Goal: Task Accomplishment & Management: Complete application form

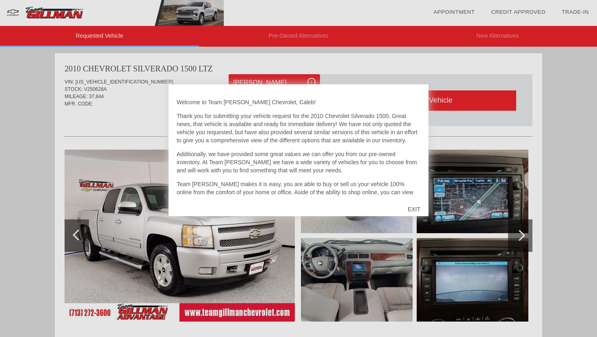
click at [412, 211] on div "EXIT" at bounding box center [413, 209] width 29 height 24
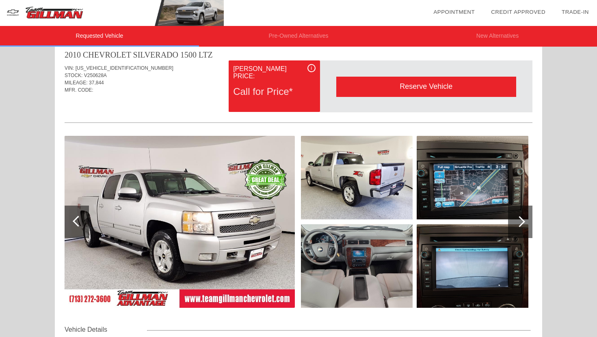
scroll to position [14, 0]
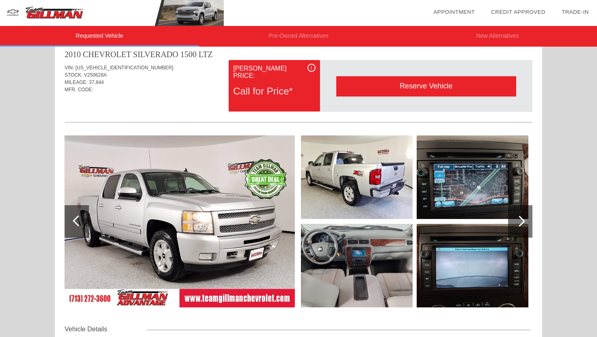
click at [364, 189] on img at bounding box center [357, 178] width 112 height 84
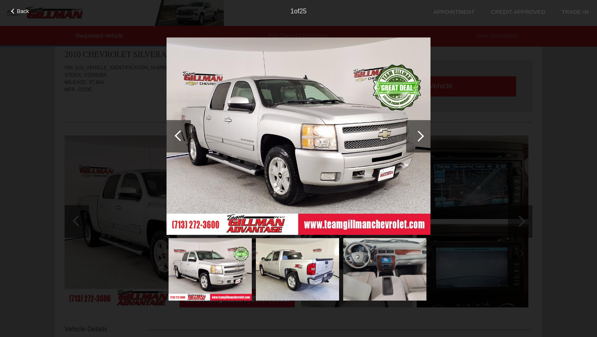
click at [415, 142] on div at bounding box center [418, 136] width 24 height 32
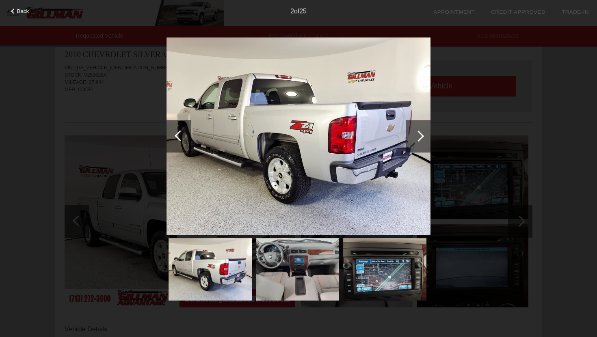
click at [415, 142] on div at bounding box center [418, 136] width 24 height 32
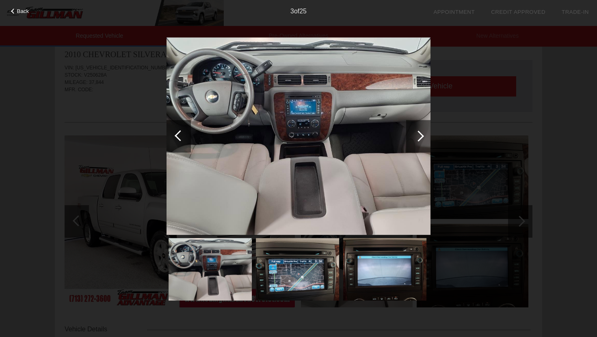
click at [415, 142] on div at bounding box center [418, 136] width 24 height 32
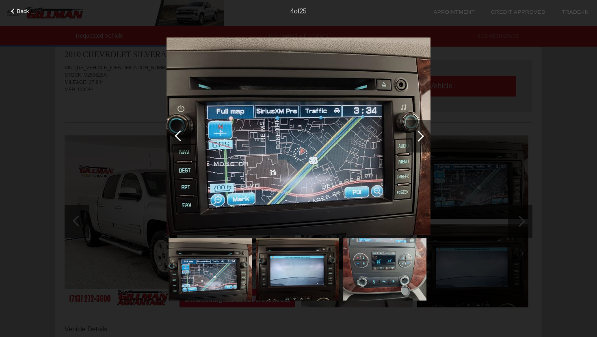
click at [415, 142] on div at bounding box center [418, 136] width 24 height 32
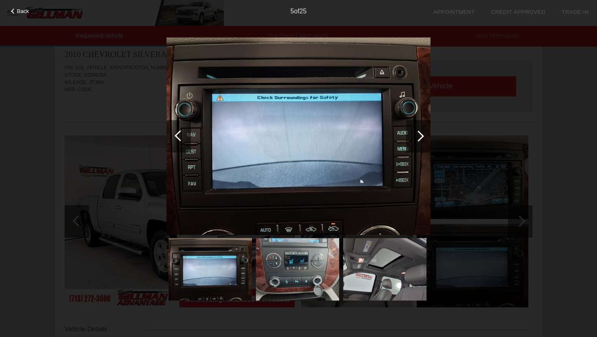
click at [415, 142] on div at bounding box center [418, 136] width 24 height 32
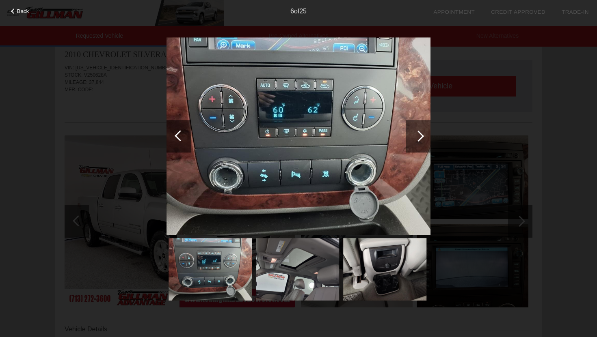
click at [415, 142] on div at bounding box center [418, 136] width 24 height 32
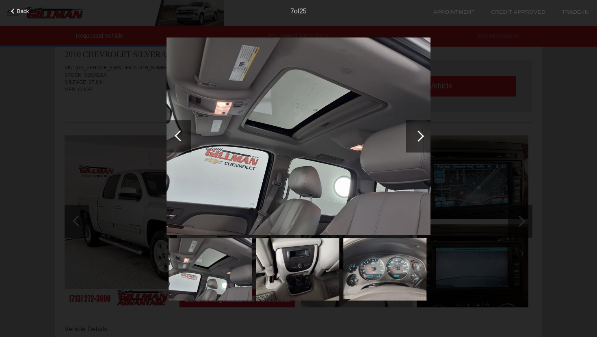
click at [176, 129] on div at bounding box center [178, 136] width 24 height 32
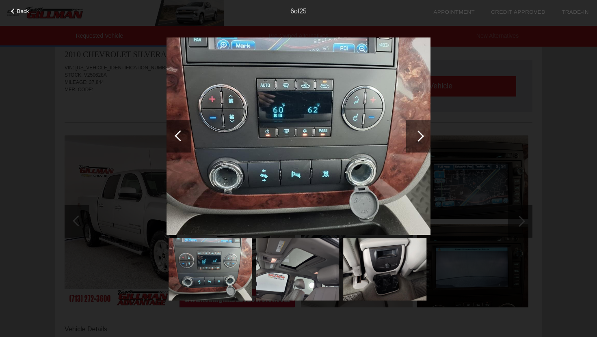
click at [419, 133] on div at bounding box center [418, 136] width 11 height 11
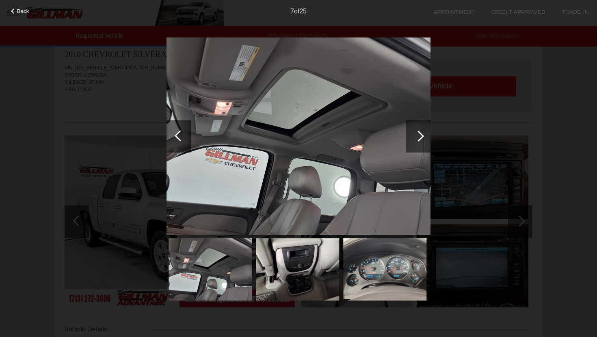
click at [419, 133] on div at bounding box center [418, 136] width 11 height 11
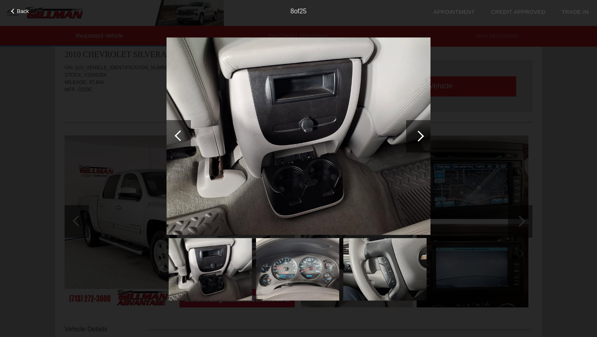
click at [419, 133] on div at bounding box center [418, 136] width 11 height 11
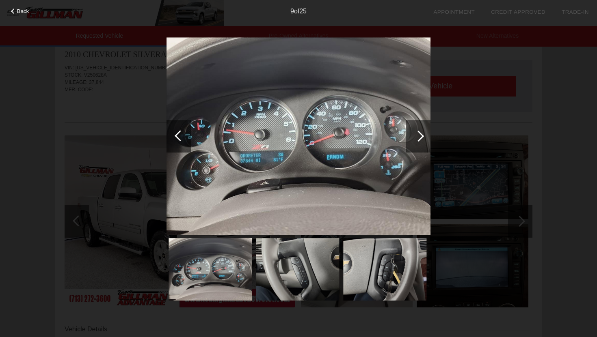
click at [173, 130] on div at bounding box center [178, 136] width 24 height 32
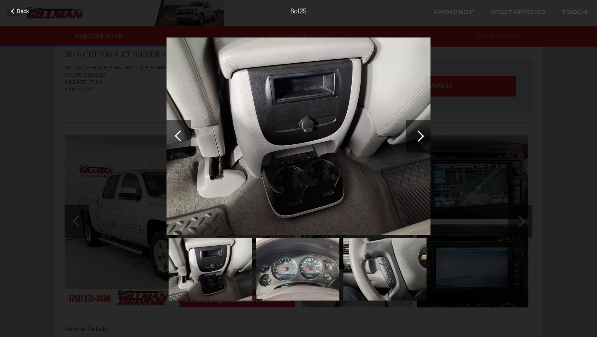
click at [179, 132] on div at bounding box center [180, 135] width 11 height 11
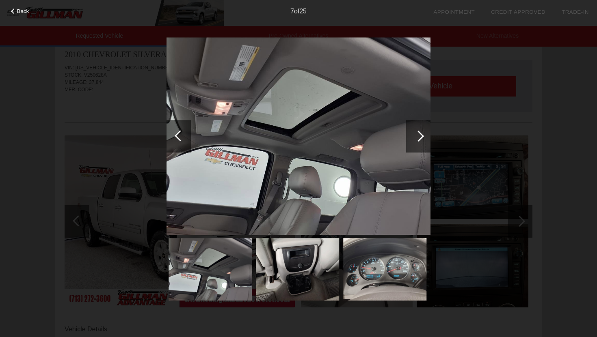
click at [179, 132] on div at bounding box center [180, 135] width 11 height 11
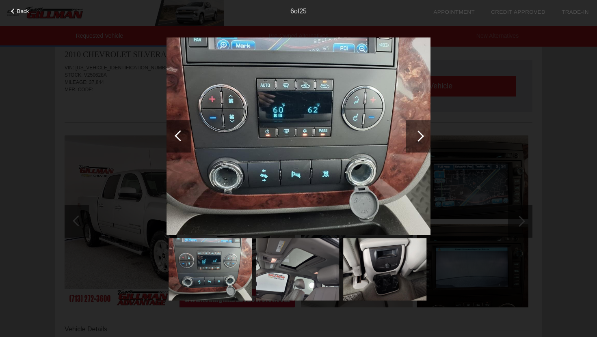
click at [171, 145] on div at bounding box center [178, 136] width 24 height 32
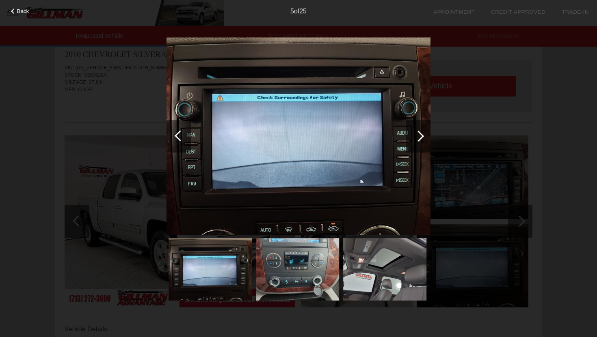
click at [171, 145] on div at bounding box center [178, 136] width 24 height 32
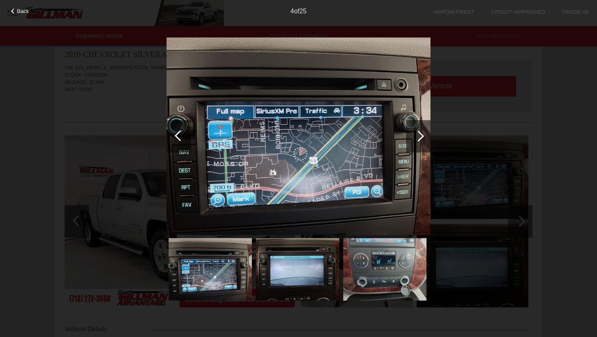
click at [410, 146] on div at bounding box center [418, 136] width 24 height 32
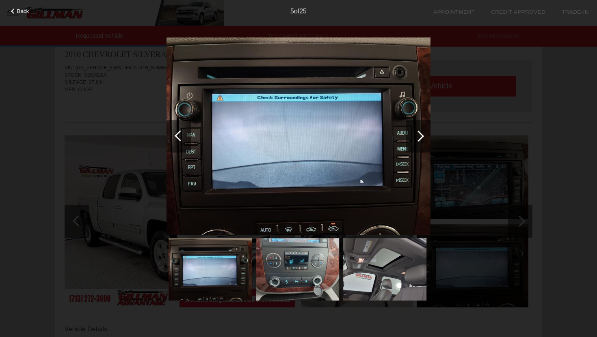
click at [410, 146] on div at bounding box center [418, 136] width 24 height 32
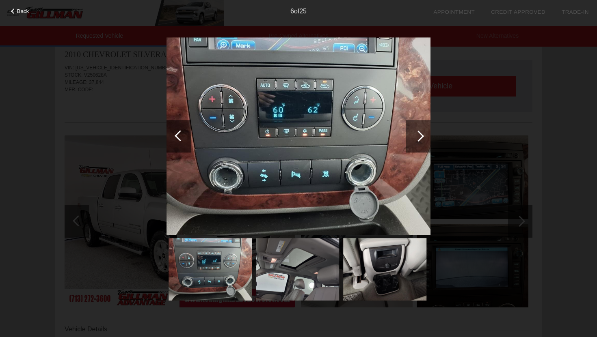
click at [410, 146] on div at bounding box center [418, 136] width 24 height 32
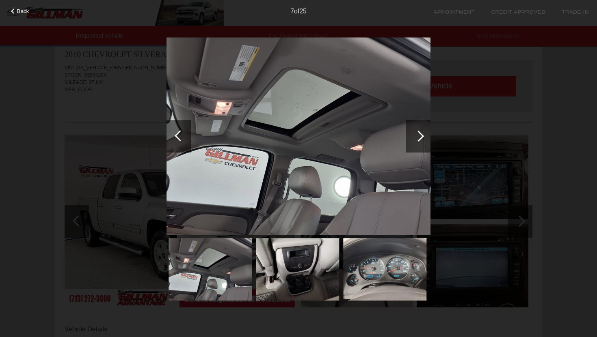
click at [410, 146] on div at bounding box center [418, 136] width 24 height 32
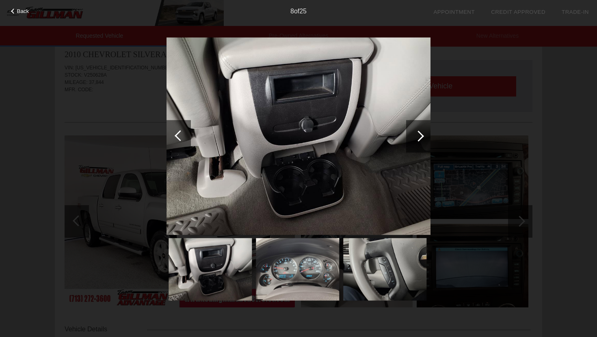
click at [410, 146] on div at bounding box center [418, 136] width 24 height 32
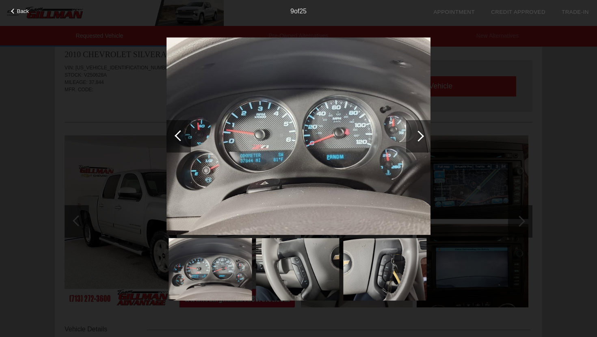
click at [410, 146] on div at bounding box center [418, 136] width 24 height 32
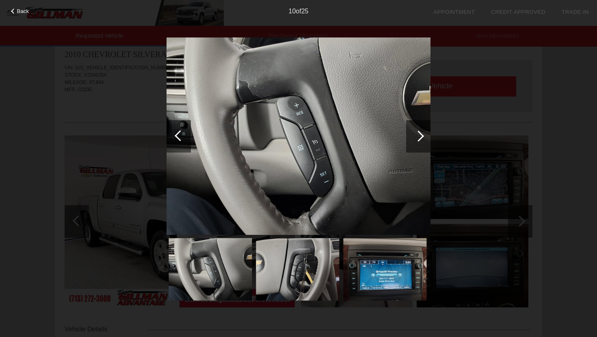
click at [410, 146] on div at bounding box center [418, 136] width 24 height 32
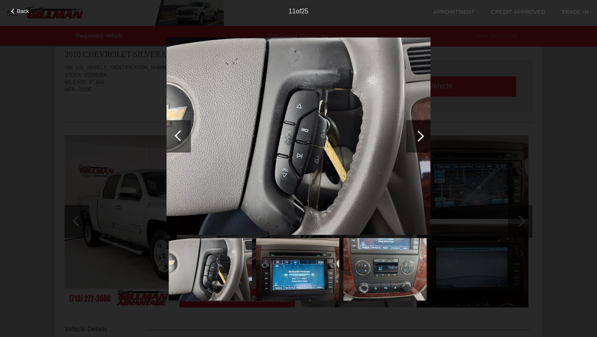
click at [410, 146] on div at bounding box center [418, 136] width 24 height 32
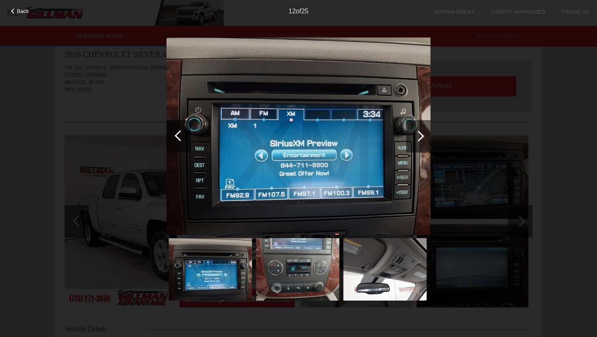
click at [410, 146] on div at bounding box center [418, 136] width 24 height 32
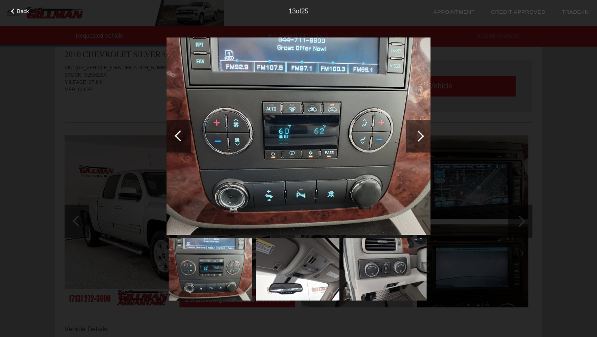
click at [410, 146] on div at bounding box center [418, 136] width 24 height 32
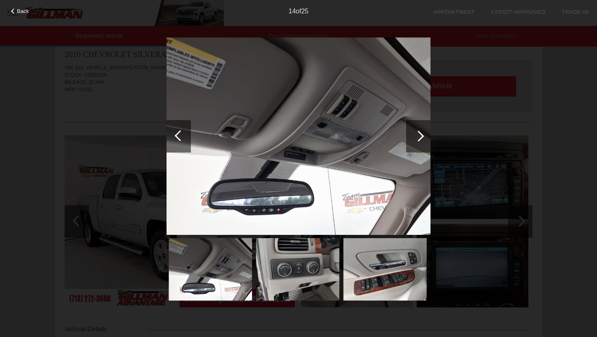
click at [410, 146] on div at bounding box center [418, 136] width 24 height 32
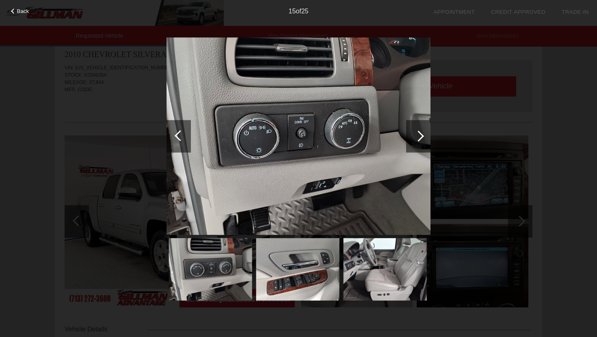
click at [417, 126] on div at bounding box center [418, 136] width 24 height 32
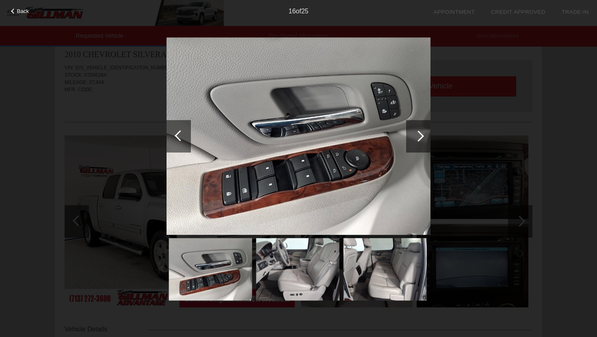
click at [410, 134] on div at bounding box center [418, 136] width 24 height 32
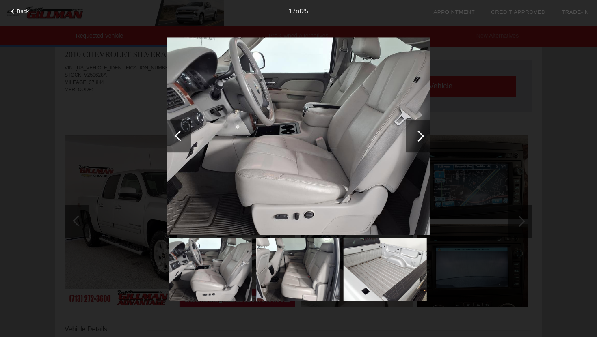
click at [410, 134] on div at bounding box center [418, 136] width 24 height 32
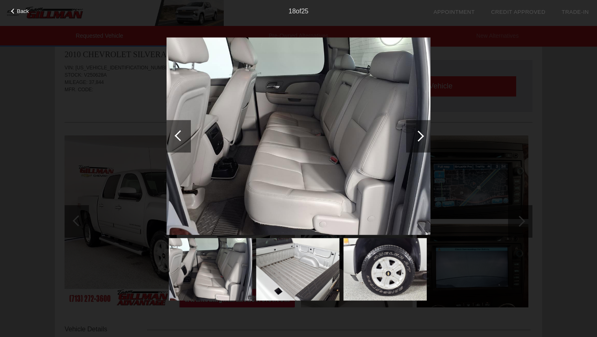
click at [173, 134] on div at bounding box center [178, 136] width 24 height 32
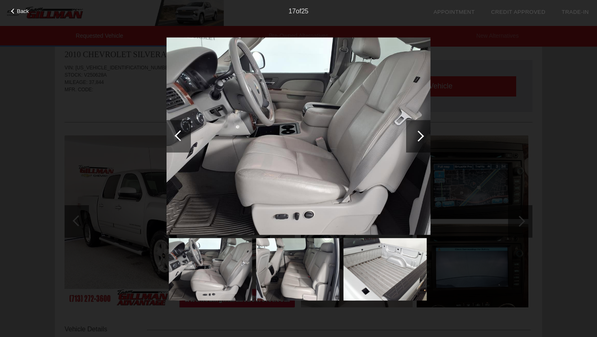
click at [429, 147] on div at bounding box center [418, 136] width 24 height 32
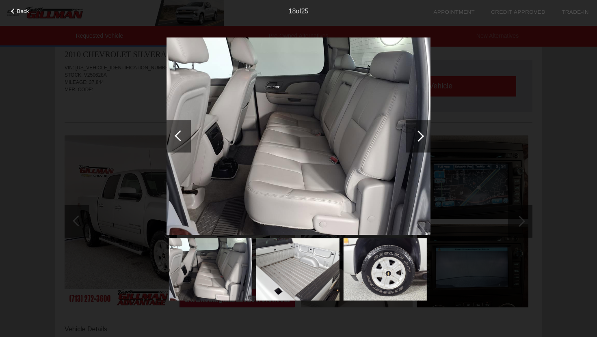
click at [429, 147] on div at bounding box center [418, 136] width 24 height 32
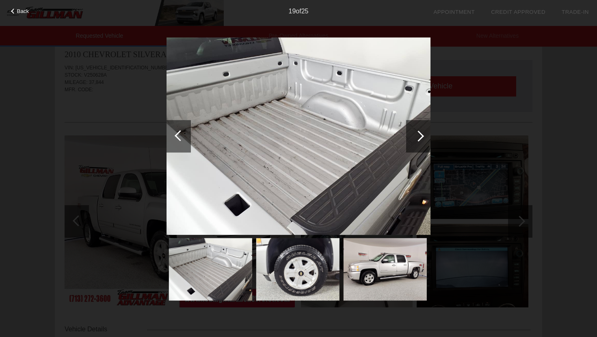
click at [429, 147] on div at bounding box center [418, 136] width 24 height 32
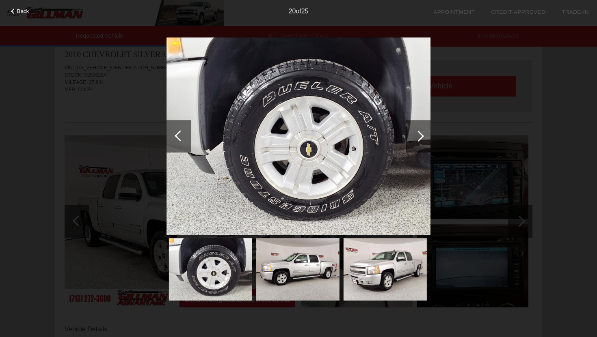
click at [428, 147] on div at bounding box center [418, 136] width 24 height 32
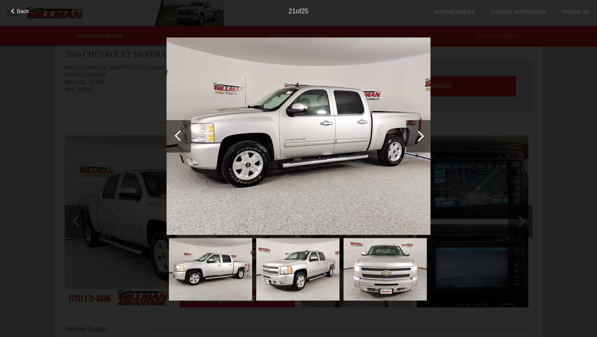
click at [427, 147] on div at bounding box center [418, 136] width 24 height 32
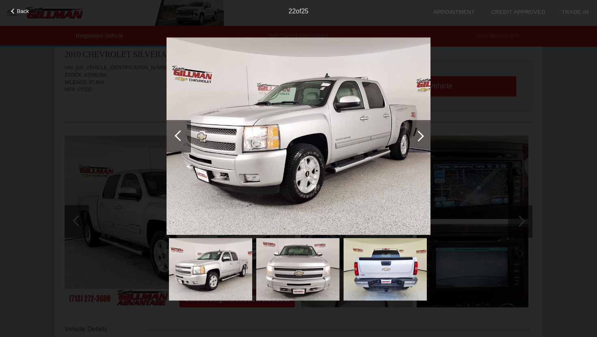
click at [427, 147] on div at bounding box center [418, 136] width 24 height 32
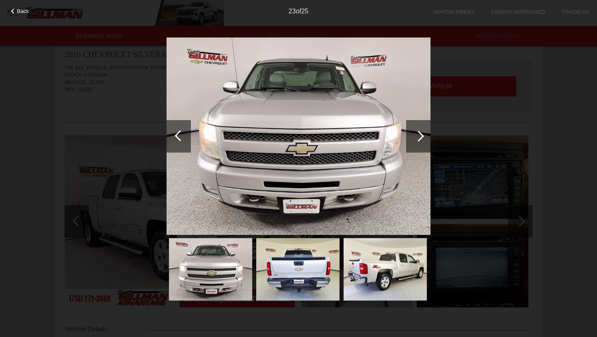
click at [427, 147] on div at bounding box center [418, 136] width 24 height 32
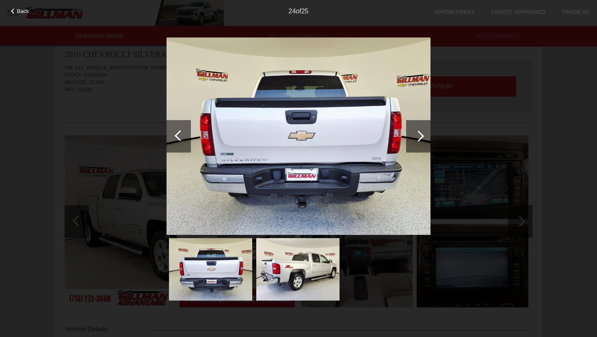
click at [421, 145] on div at bounding box center [418, 136] width 24 height 32
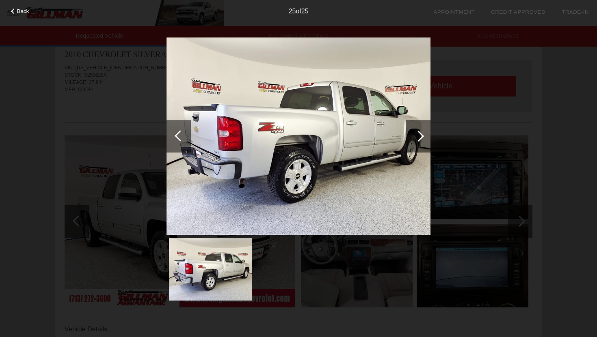
click at [421, 145] on div at bounding box center [418, 136] width 24 height 32
click at [421, 134] on div at bounding box center [418, 136] width 11 height 11
click at [419, 115] on img at bounding box center [298, 136] width 264 height 198
click at [417, 128] on div at bounding box center [418, 136] width 24 height 32
click at [179, 140] on div at bounding box center [180, 135] width 11 height 11
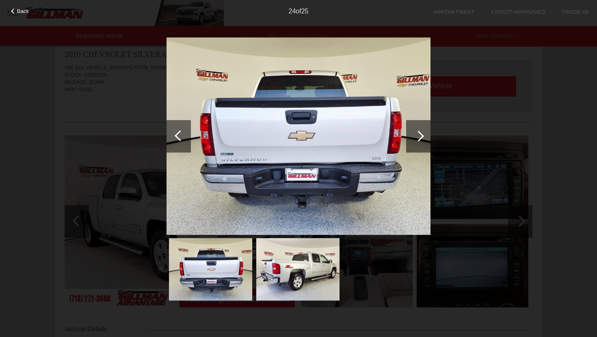
click at [26, 9] on span "Back" at bounding box center [23, 11] width 12 height 6
